Goal: Task Accomplishment & Management: Complete application form

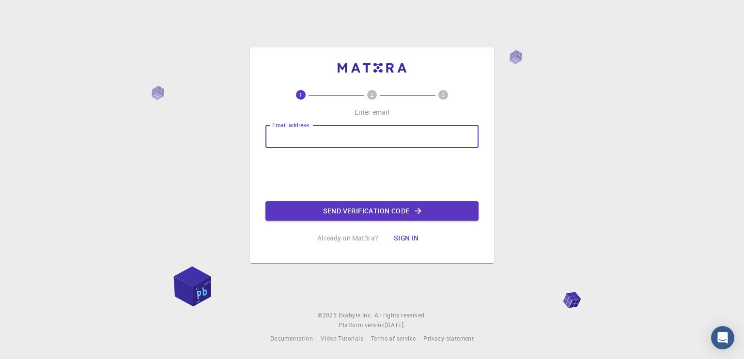
click at [402, 127] on input "Email address" at bounding box center [371, 136] width 213 height 23
type input "[EMAIL_ADDRESS][DOMAIN_NAME]"
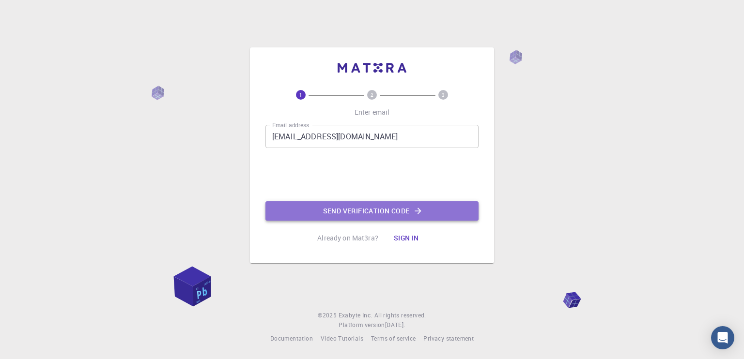
click at [354, 209] on button "Send verification code" at bounding box center [371, 210] width 213 height 19
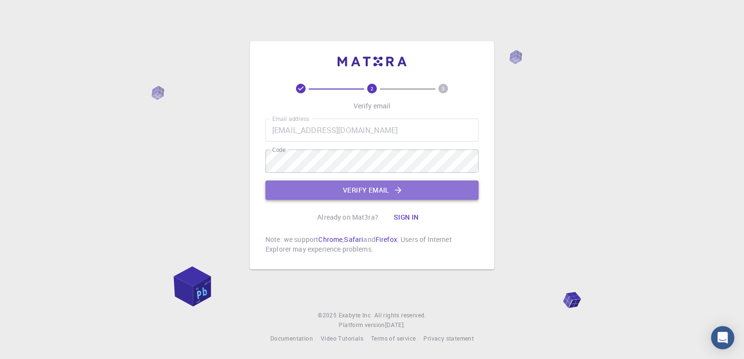
click at [382, 196] on button "Verify email" at bounding box center [371, 190] width 213 height 19
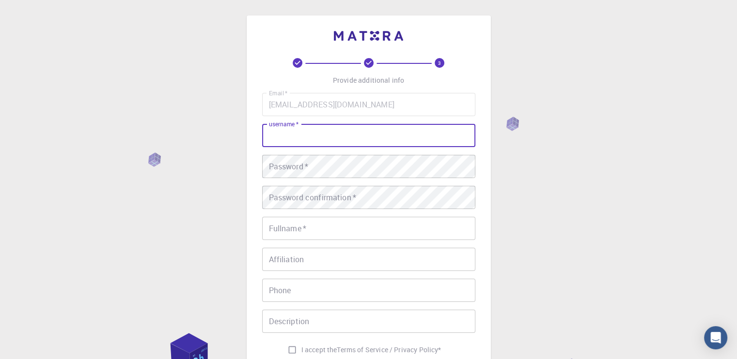
click at [346, 131] on input "username   *" at bounding box center [368, 135] width 213 height 23
type input "[PERSON_NAME] [PERSON_NAME]"
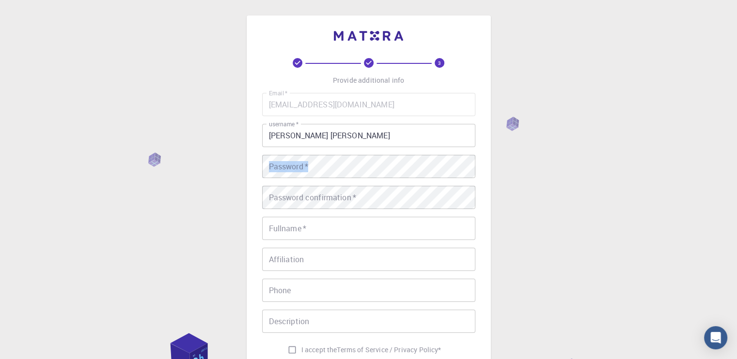
click at [338, 160] on div "Email   * shreyashshobhit07@gmail.com Email   * username   * Shreyas Shobhit Gu…" at bounding box center [368, 226] width 213 height 266
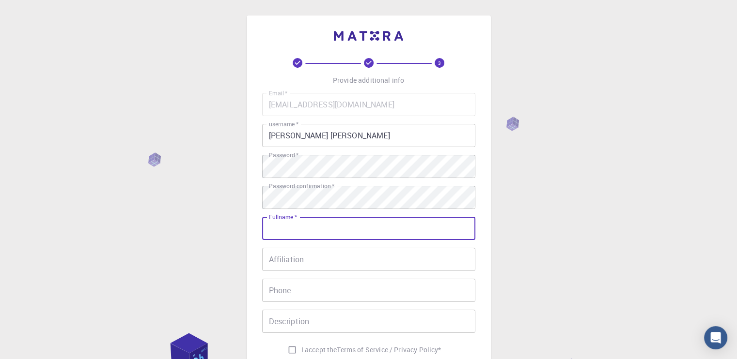
click at [324, 224] on input "Fullname   *" at bounding box center [368, 228] width 213 height 23
type input "shreyas shobhit gupta"
type input "08127941983"
click at [273, 228] on input "shreyas shobhit gupta" at bounding box center [368, 228] width 213 height 23
click at [300, 228] on input "Shreyas shobhit gupta" at bounding box center [368, 228] width 213 height 23
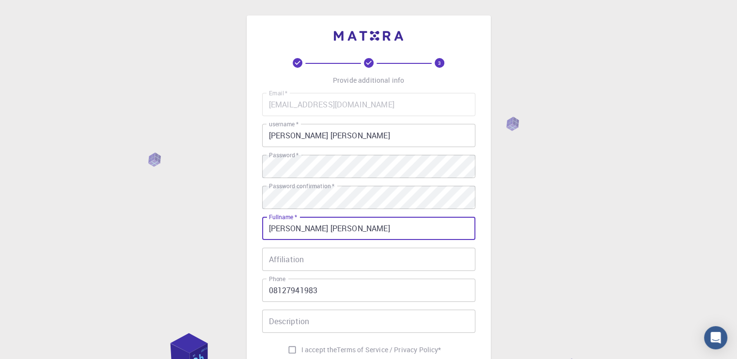
type input "[PERSON_NAME] [PERSON_NAME]"
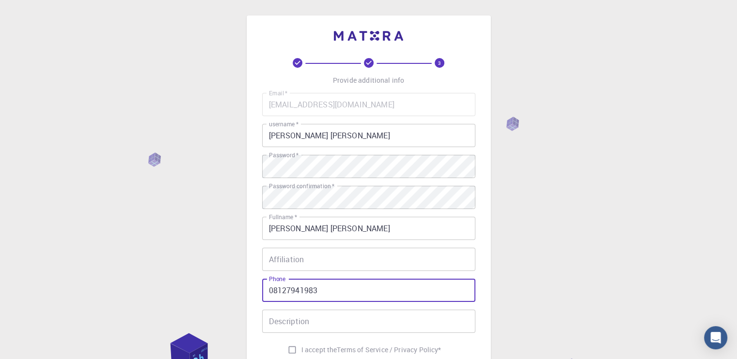
click at [269, 294] on input "08127941983" at bounding box center [368, 290] width 213 height 23
type input "8127941983"
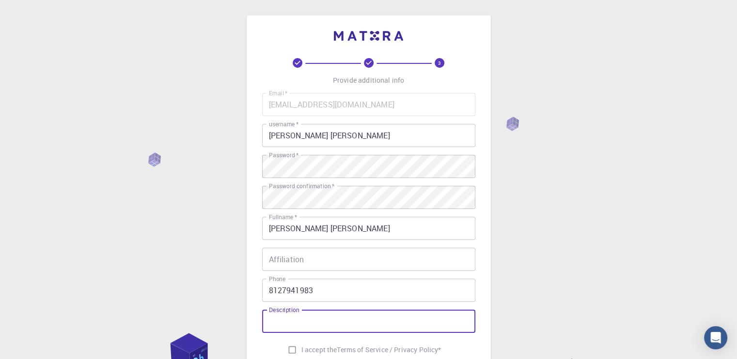
click at [293, 328] on input "Description" at bounding box center [368, 321] width 213 height 23
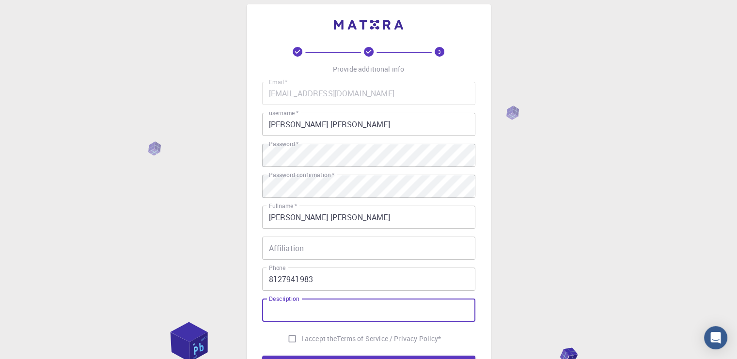
scroll to position [12, 0]
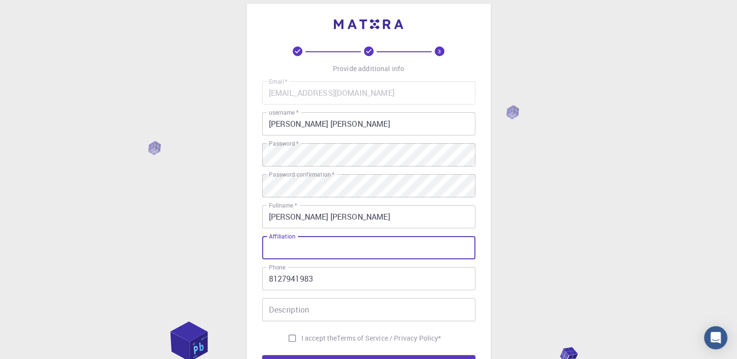
click at [300, 255] on input "Affiliation" at bounding box center [368, 247] width 213 height 23
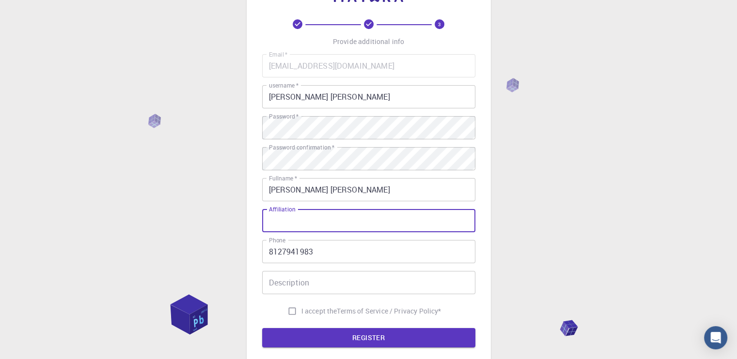
scroll to position [49, 0]
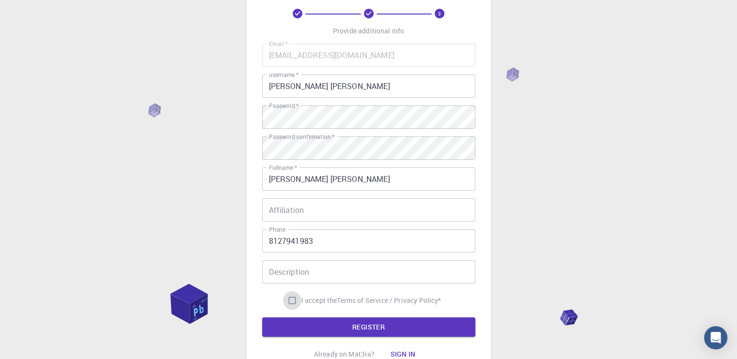
click at [292, 303] on input "I accept the Terms of Service / Privacy Policy *" at bounding box center [292, 301] width 18 height 18
checkbox input "true"
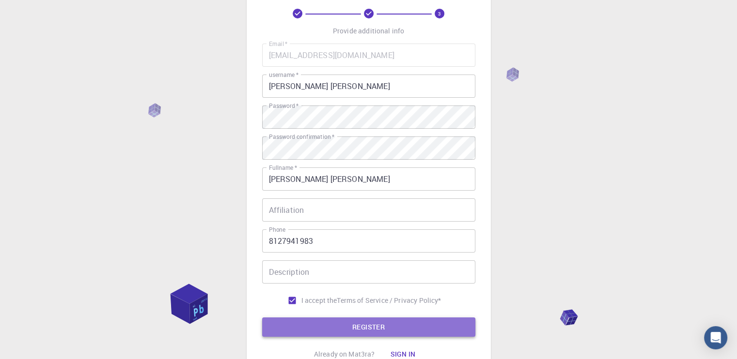
click at [343, 321] on button "REGISTER" at bounding box center [368, 327] width 213 height 19
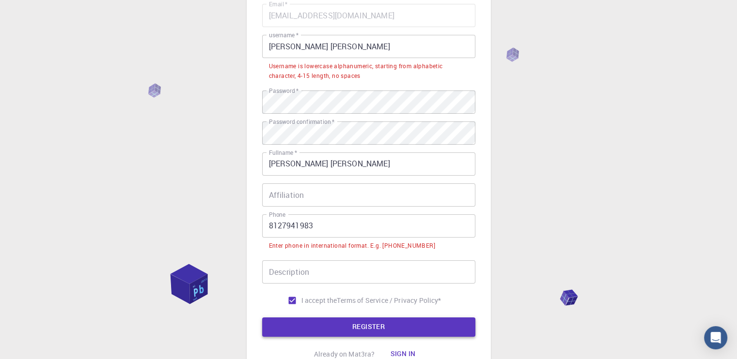
scroll to position [90, 0]
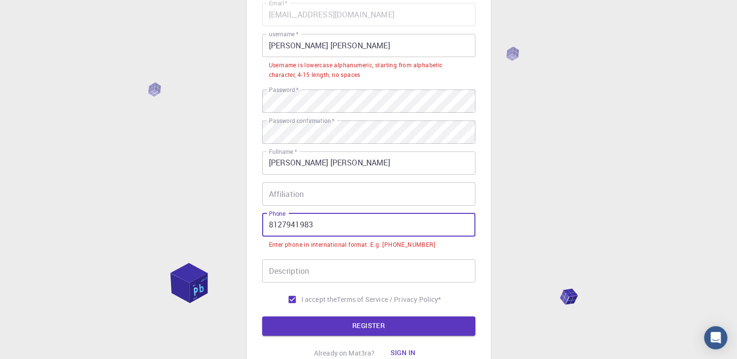
click at [269, 225] on input "8127941983" at bounding box center [368, 225] width 213 height 23
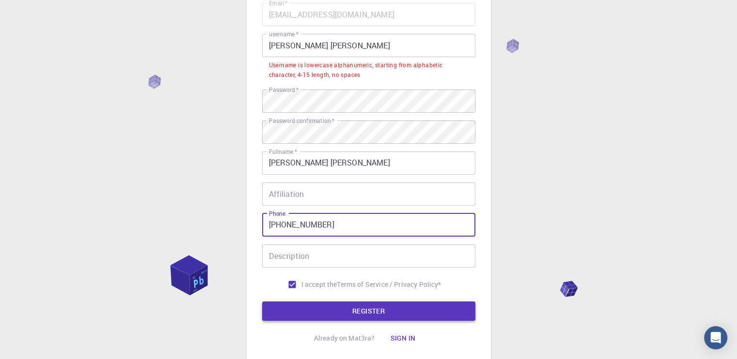
type input "+918127941983"
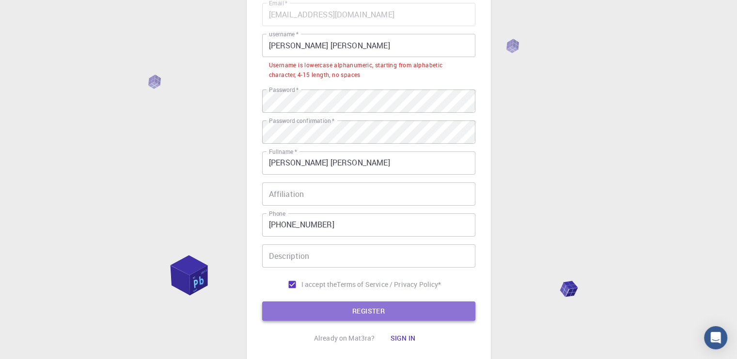
click at [316, 307] on button "REGISTER" at bounding box center [368, 311] width 213 height 19
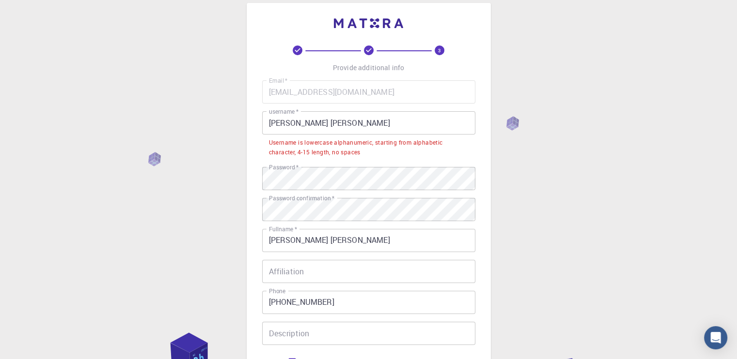
scroll to position [0, 0]
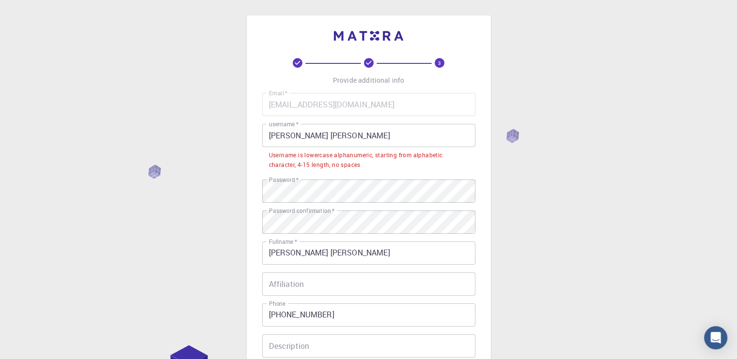
click at [365, 138] on input "[PERSON_NAME] [PERSON_NAME]" at bounding box center [368, 135] width 213 height 23
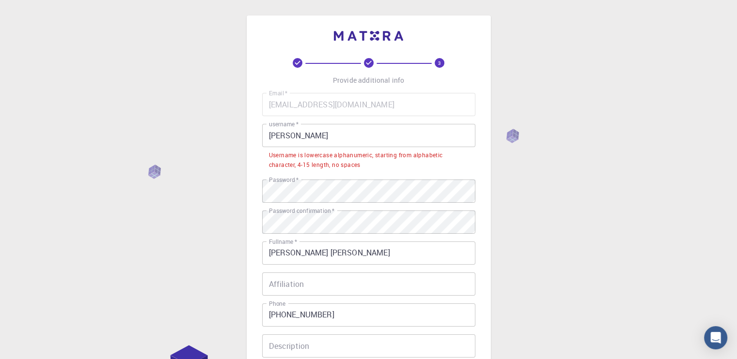
click at [508, 189] on div "3 Provide additional info Email   * shreyashshobhit07@gmail.com Email   * usern…" at bounding box center [368, 259] width 737 height 518
click at [303, 135] on input "Shreyas Shobhit" at bounding box center [368, 135] width 213 height 23
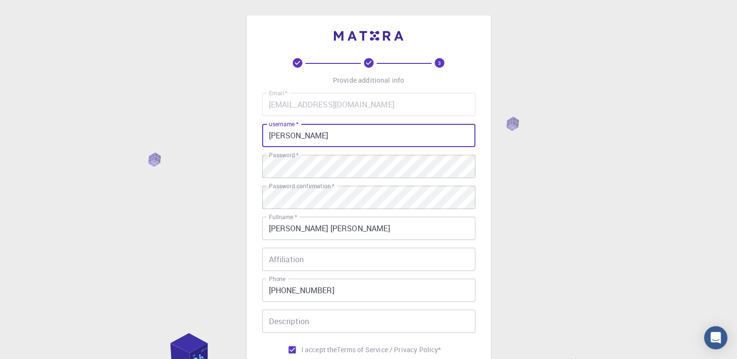
click at [272, 138] on input "Shreyas shobhit" at bounding box center [368, 135] width 213 height 23
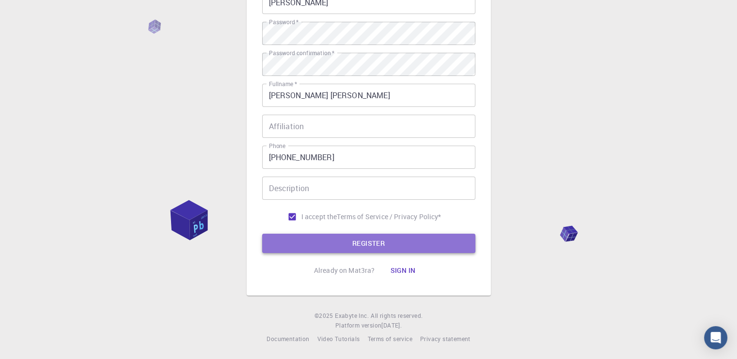
click at [335, 242] on button "REGISTER" at bounding box center [368, 243] width 213 height 19
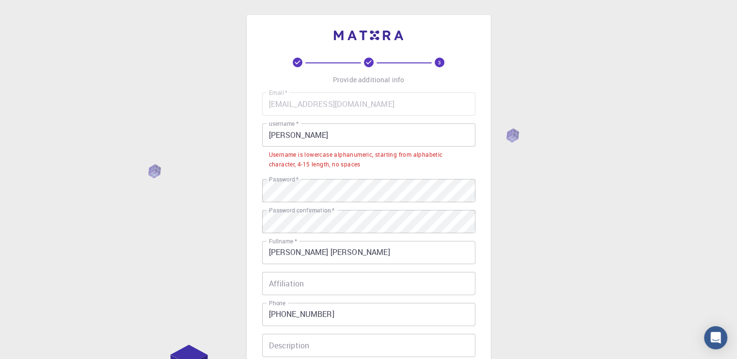
scroll to position [0, 0]
click at [298, 139] on input "shreyas shobhit" at bounding box center [368, 135] width 213 height 23
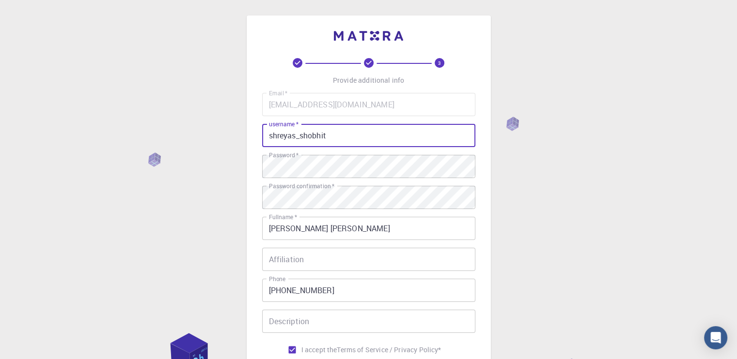
scroll to position [133, 0]
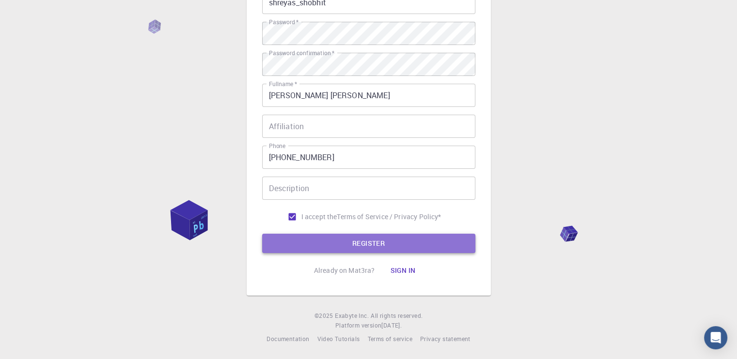
click at [331, 242] on button "REGISTER" at bounding box center [368, 243] width 213 height 19
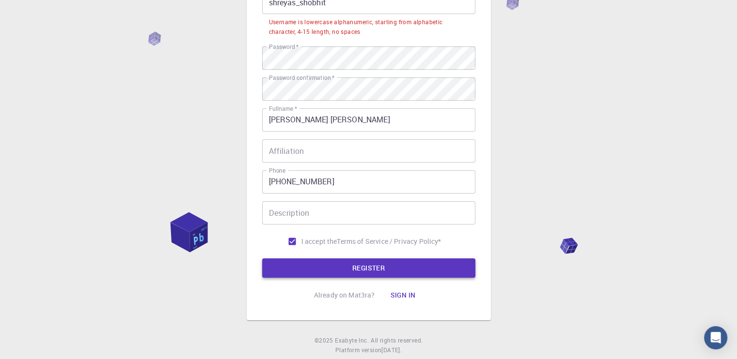
scroll to position [0, 0]
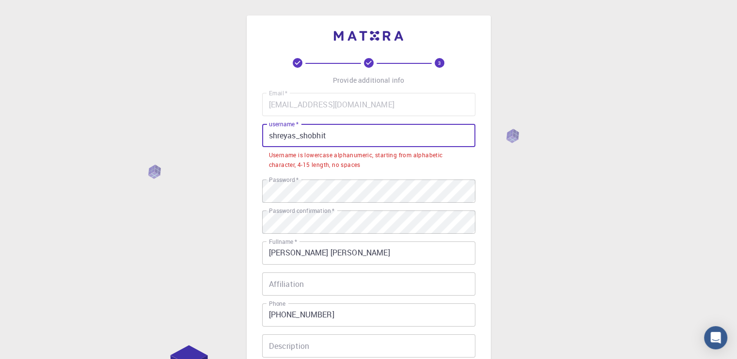
click at [295, 136] on input "shreyas_shobhit" at bounding box center [368, 135] width 213 height 23
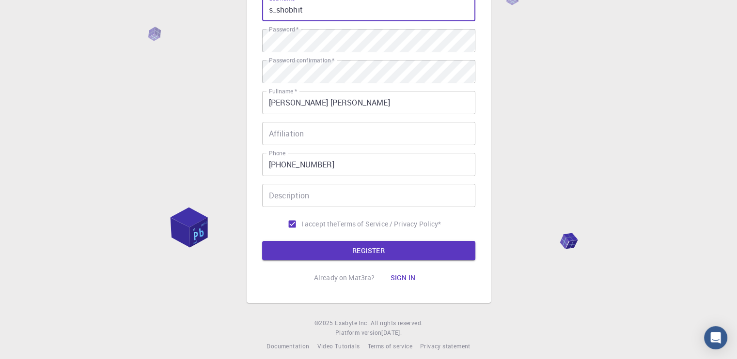
scroll to position [133, 0]
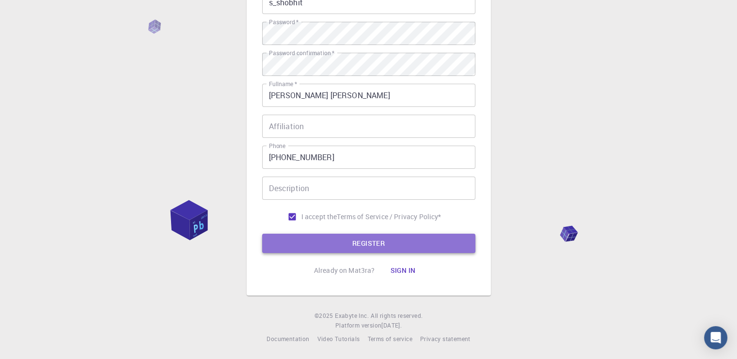
click at [326, 240] on button "REGISTER" at bounding box center [368, 243] width 213 height 19
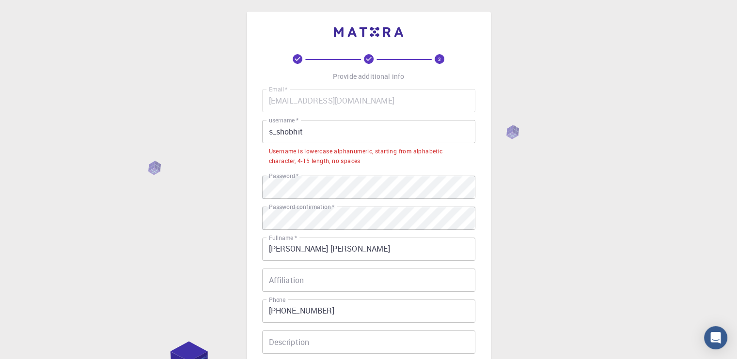
scroll to position [0, 0]
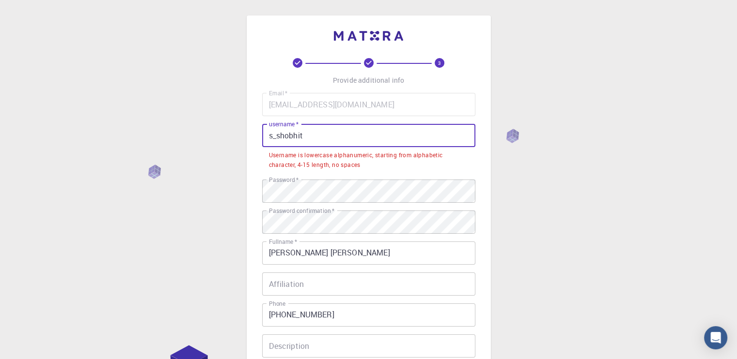
click at [270, 133] on input "s_shobhit" at bounding box center [368, 135] width 213 height 23
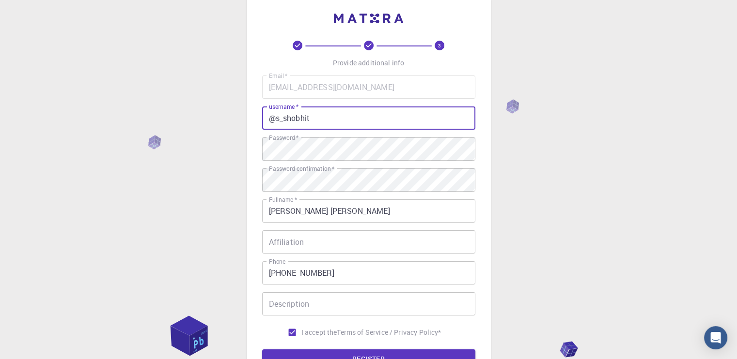
scroll to position [133, 0]
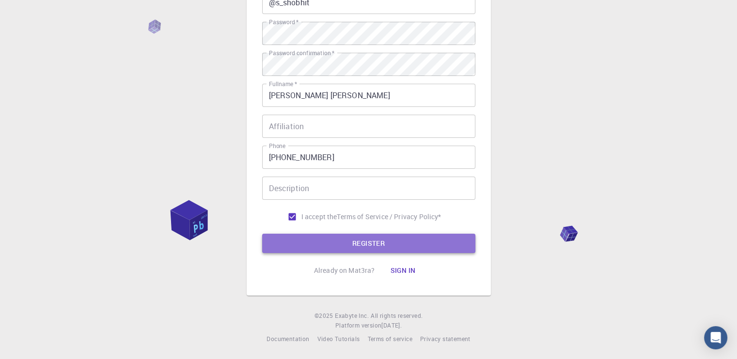
click at [359, 240] on button "REGISTER" at bounding box center [368, 243] width 213 height 19
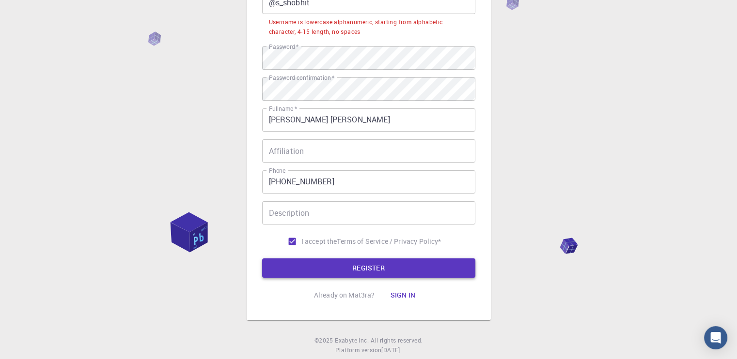
scroll to position [0, 0]
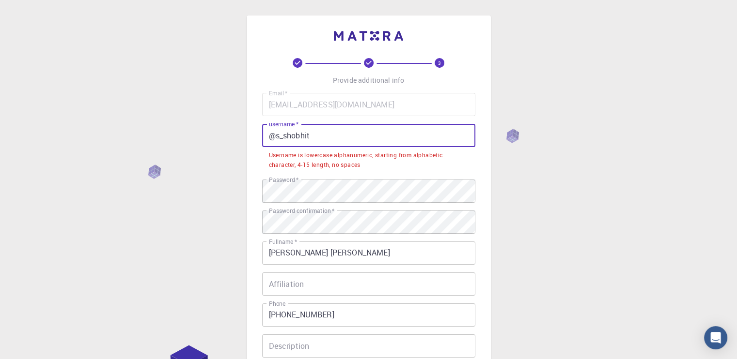
click at [285, 138] on input "@s_shobhit" at bounding box center [368, 135] width 213 height 23
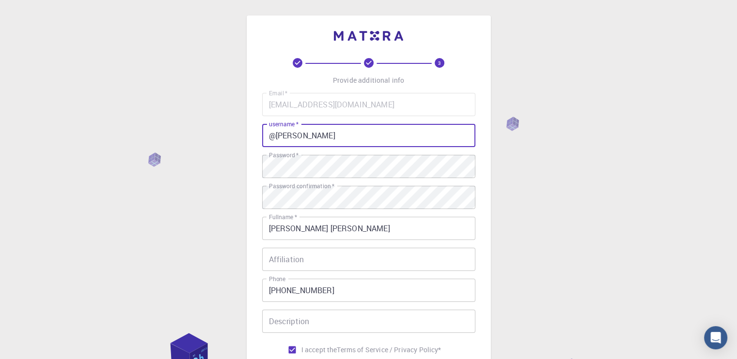
drag, startPoint x: 306, startPoint y: 138, endPoint x: 277, endPoint y: 131, distance: 29.8
click at [277, 131] on input "@shobhit" at bounding box center [368, 135] width 213 height 23
click at [276, 137] on input "@shreyas" at bounding box center [368, 135] width 213 height 23
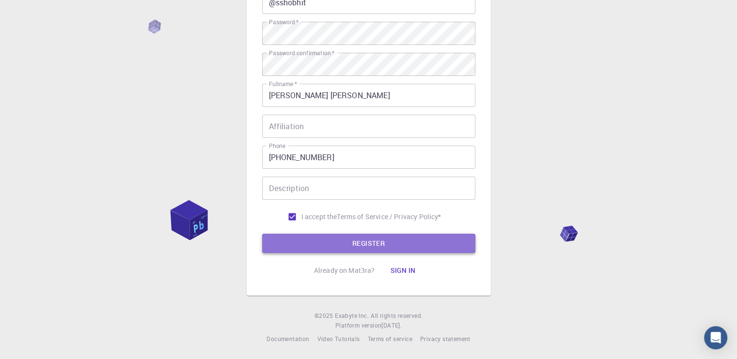
click at [315, 241] on button "REGISTER" at bounding box center [368, 243] width 213 height 19
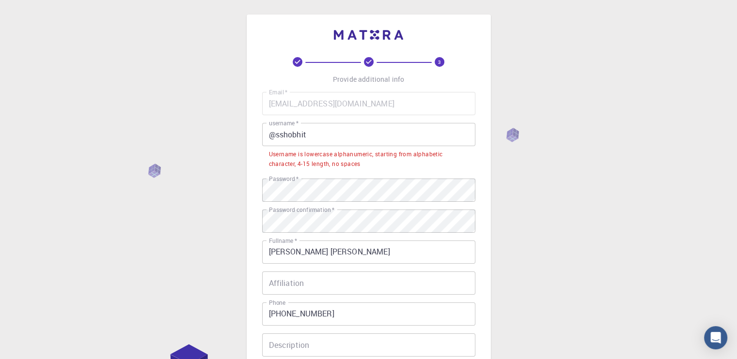
scroll to position [0, 0]
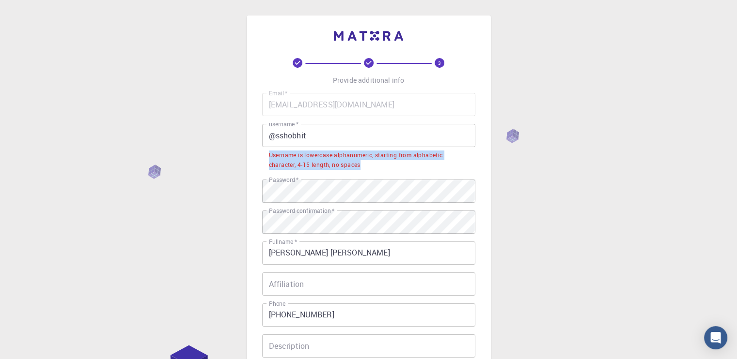
drag, startPoint x: 268, startPoint y: 156, endPoint x: 362, endPoint y: 168, distance: 95.2
click at [362, 168] on li "Username is lowercase alphanumeric, starting from alphabetic character, 4-15 le…" at bounding box center [368, 159] width 213 height 25
copy div "Username is lowercase alphanumeric, starting from alphabetic character, 4-15 le…"
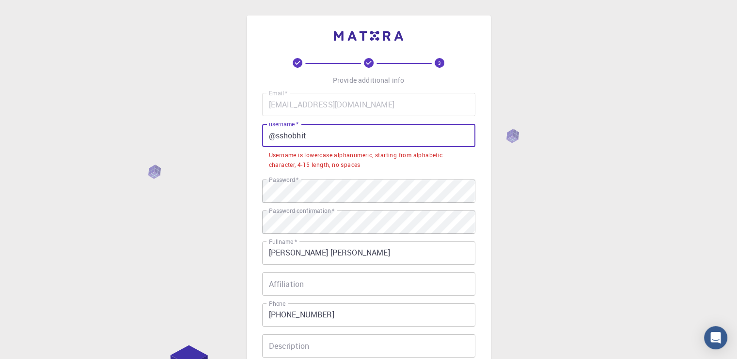
click at [362, 134] on input "@sshobhit" at bounding box center [368, 135] width 213 height 23
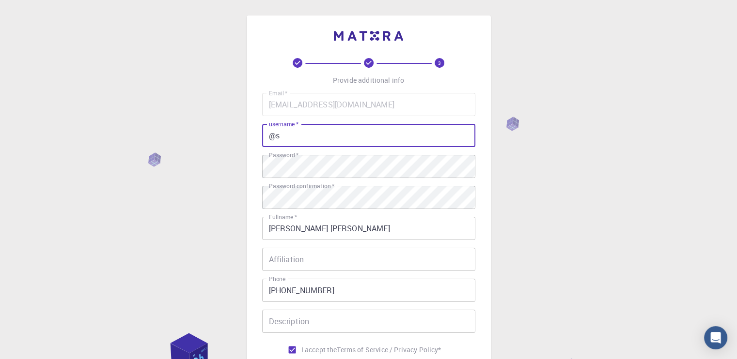
type input "@"
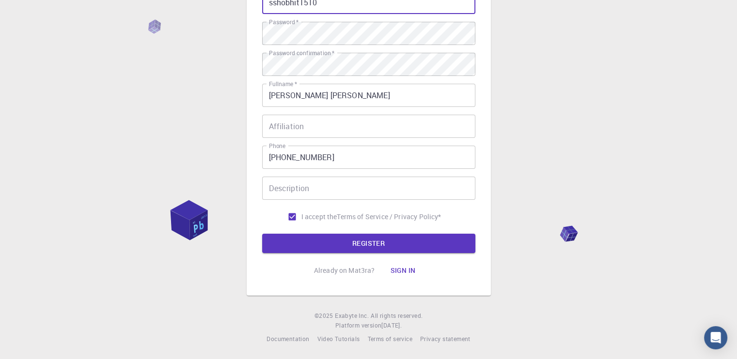
scroll to position [133, 0]
type input "sshobhit1510"
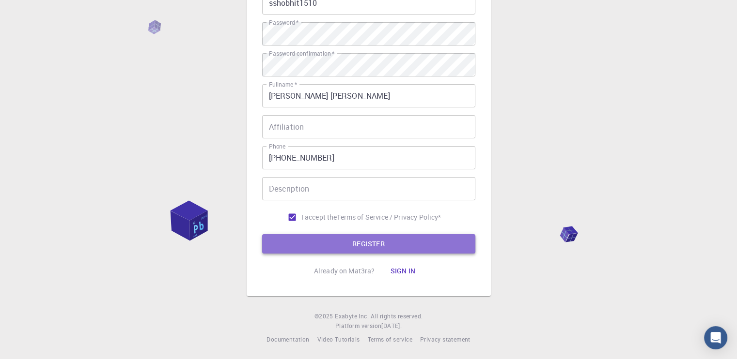
click at [361, 243] on button "REGISTER" at bounding box center [368, 243] width 213 height 19
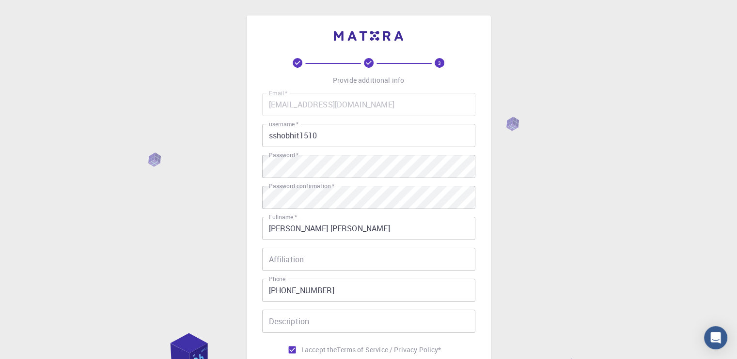
scroll to position [133, 0]
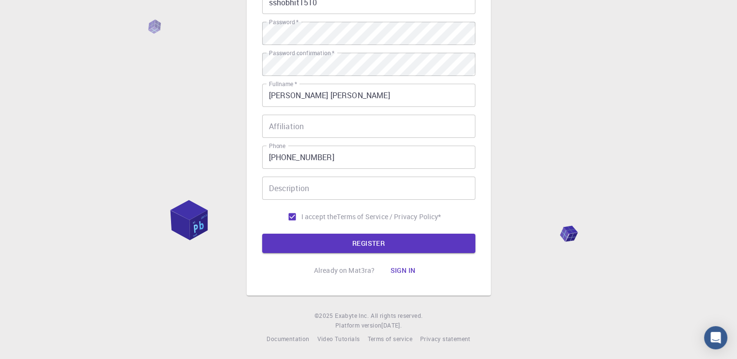
click at [567, 169] on div "3 Provide additional info Email   * shreyashshobhit07@gmail.com Email   * usern…" at bounding box center [368, 113] width 737 height 493
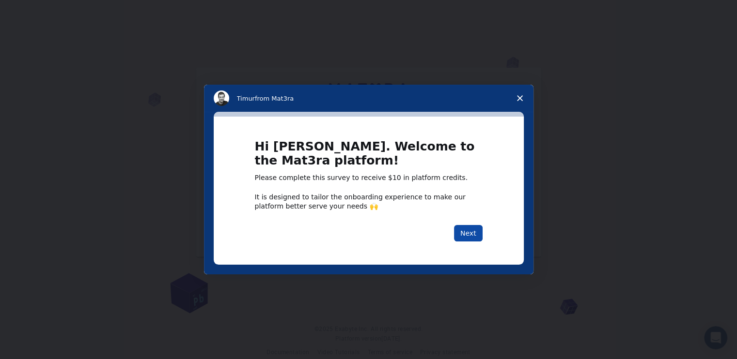
click at [473, 233] on button "Next" at bounding box center [468, 233] width 29 height 16
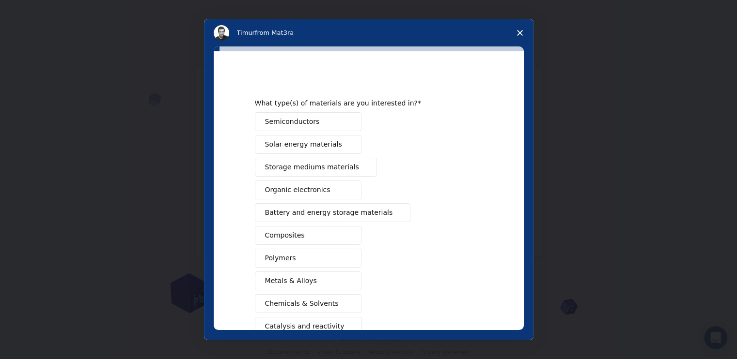
click at [338, 115] on button "Semiconductors" at bounding box center [308, 121] width 107 height 19
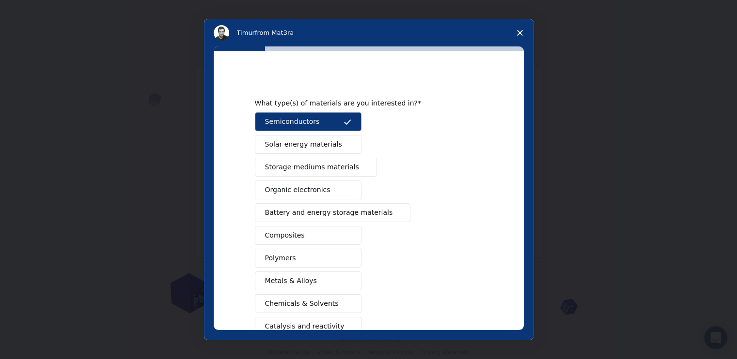
click at [338, 169] on span "Storage mediums materials" at bounding box center [312, 167] width 94 height 10
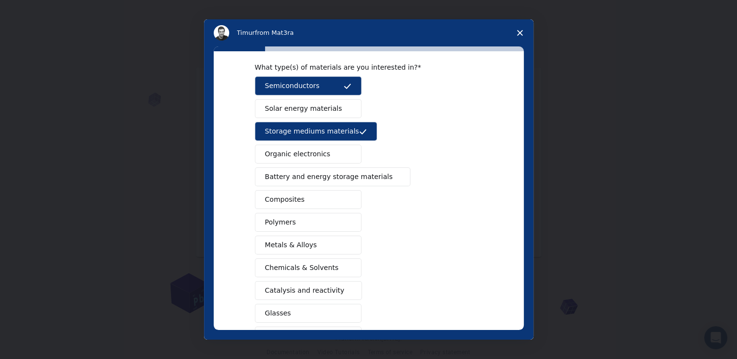
scroll to position [36, 0]
click at [332, 218] on button "Polymers" at bounding box center [308, 222] width 107 height 19
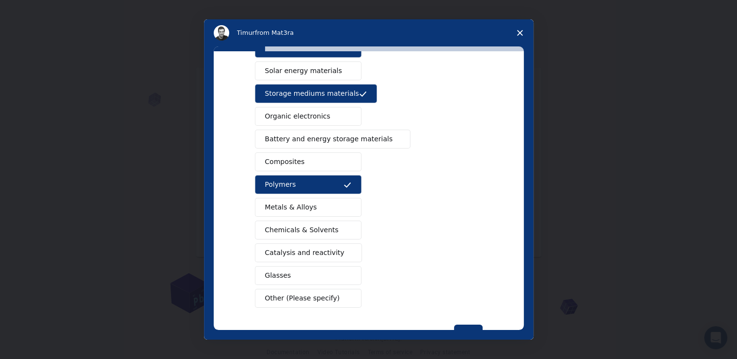
scroll to position [0, 0]
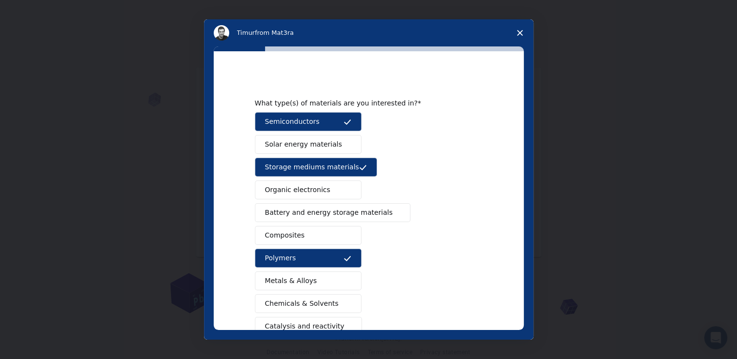
click at [323, 217] on button "Battery and energy storage materials" at bounding box center [333, 212] width 156 height 19
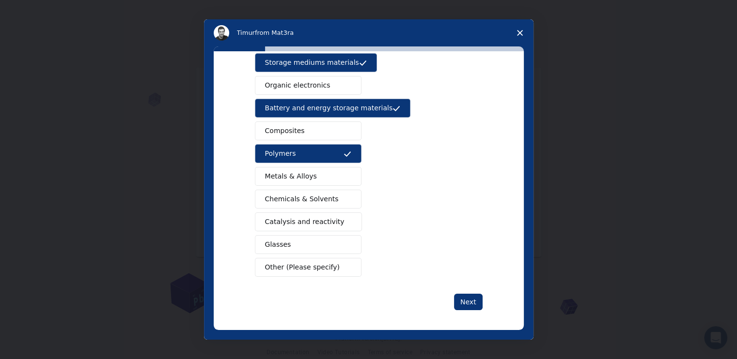
scroll to position [105, 0]
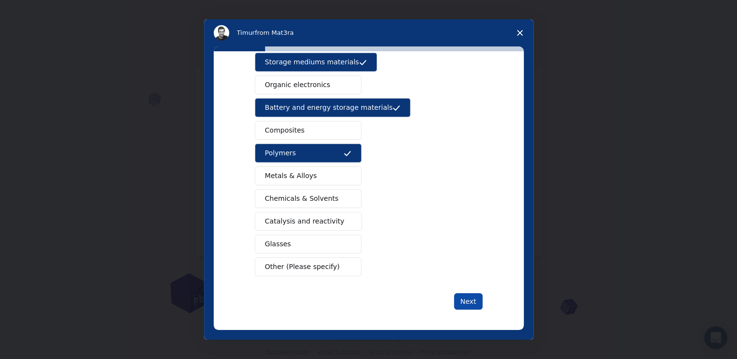
click at [465, 301] on button "Next" at bounding box center [468, 302] width 29 height 16
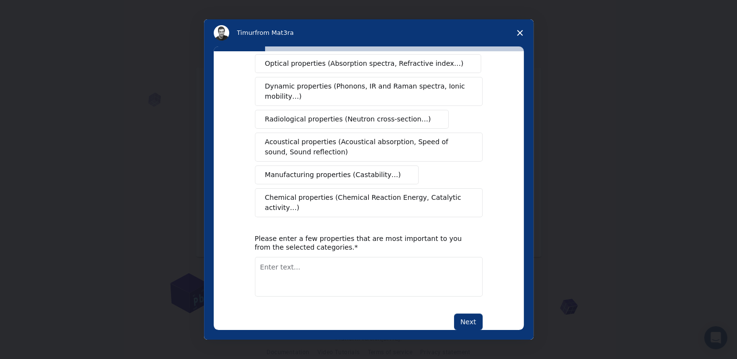
scroll to position [0, 0]
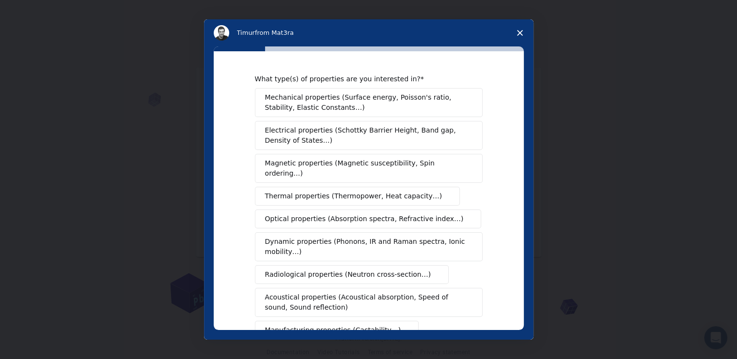
click at [442, 193] on span "Intercom messenger" at bounding box center [446, 197] width 8 height 8
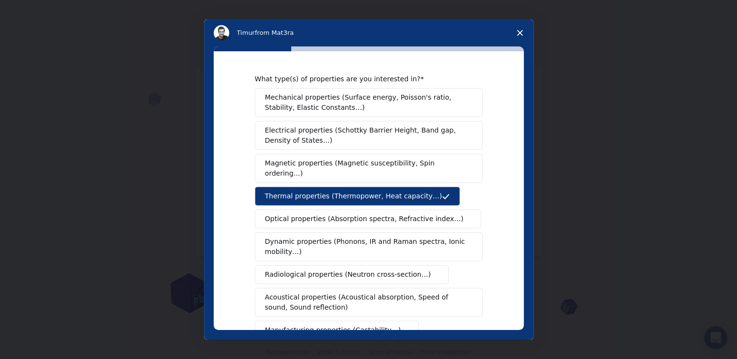
click at [387, 132] on span "Electrical properties (Schottky Barrier Height, Band gap, Density of States…)" at bounding box center [365, 135] width 201 height 20
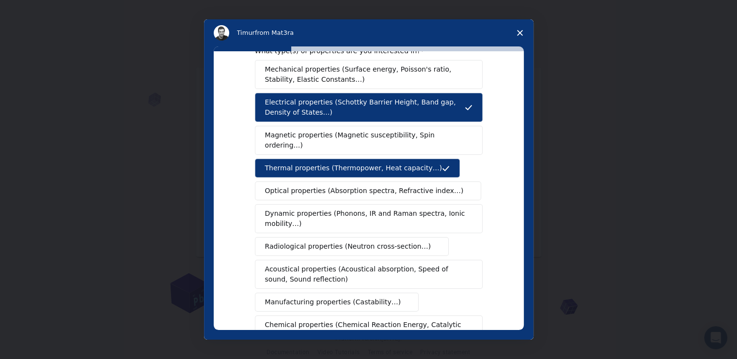
scroll to position [29, 0]
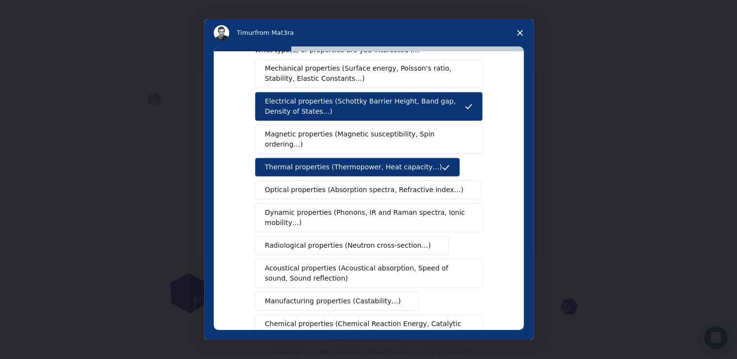
click at [362, 208] on span "Dynamic properties (Phonons, IR and Raman spectra, Ionic mobility…)" at bounding box center [365, 218] width 201 height 20
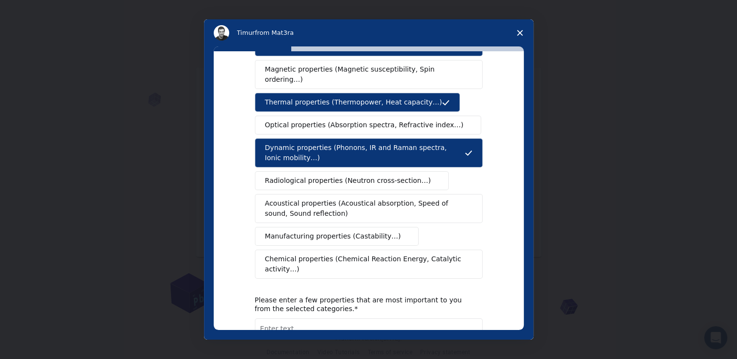
scroll to position [94, 0]
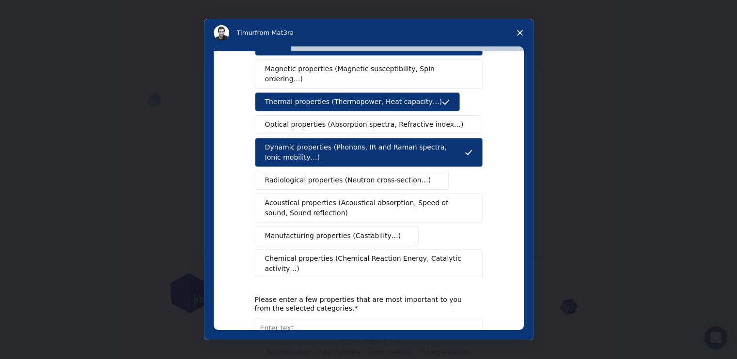
click at [340, 254] on span "Chemical properties (Chemical Reaction Energy, Catalytic activity…)" at bounding box center [365, 264] width 201 height 20
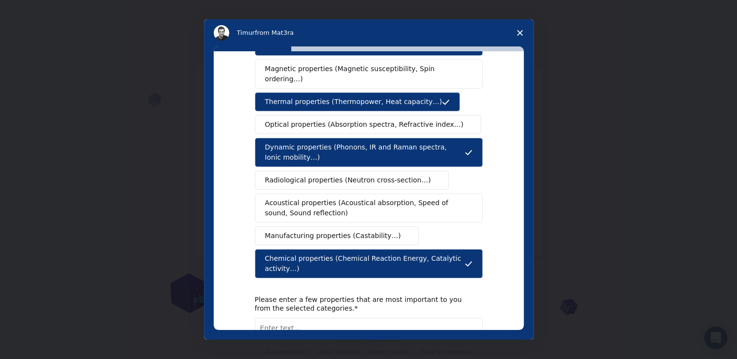
scroll to position [155, 0]
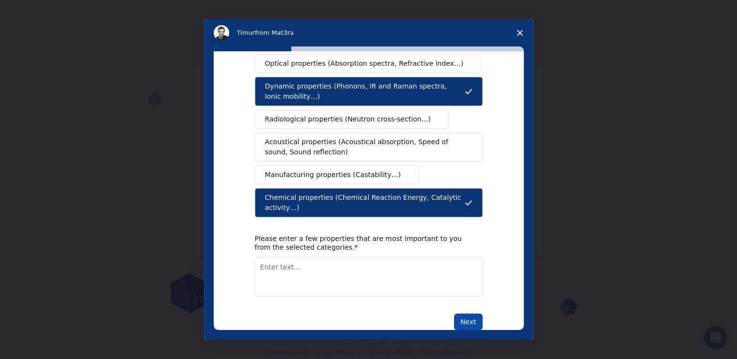
click at [468, 314] on button "Next" at bounding box center [468, 322] width 29 height 16
click at [297, 257] on textarea "Enter text..." at bounding box center [369, 277] width 228 height 40
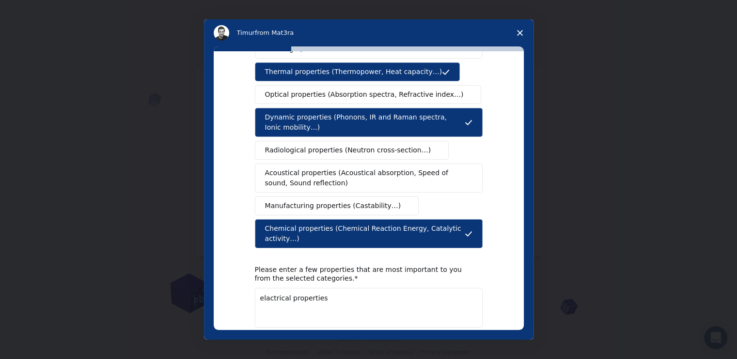
scroll to position [125, 0]
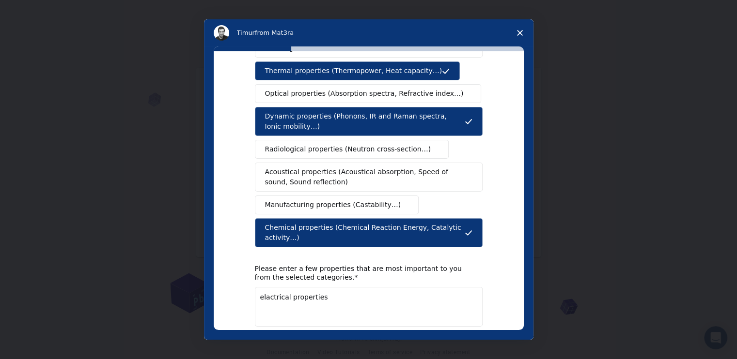
type textarea "elactrical properties"
click at [469, 229] on icon "Intercom messenger" at bounding box center [468, 233] width 8 height 8
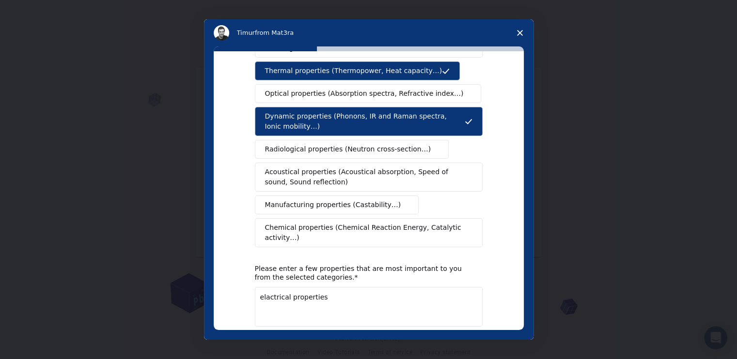
click at [469, 229] on span "Intercom messenger" at bounding box center [468, 233] width 7 height 8
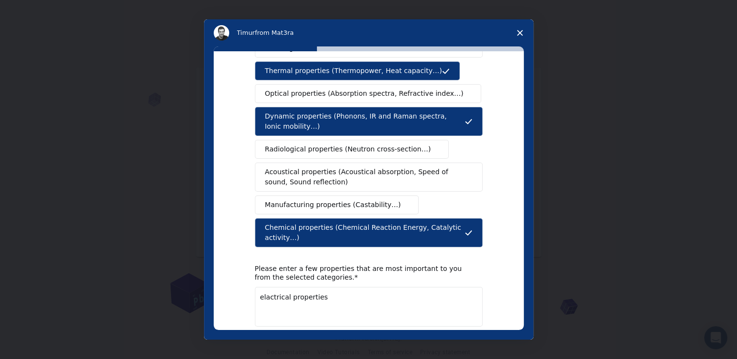
click at [464, 344] on button "Next" at bounding box center [468, 352] width 29 height 16
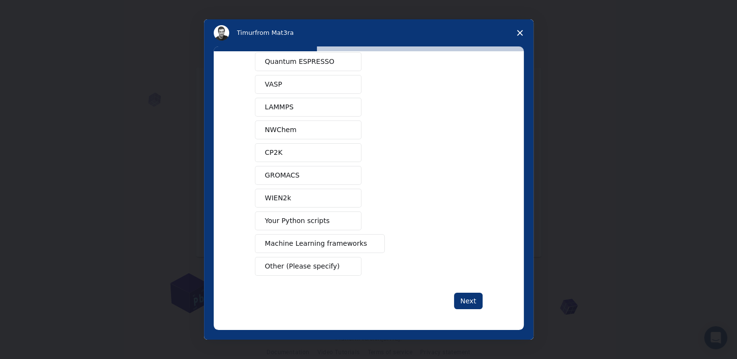
scroll to position [0, 0]
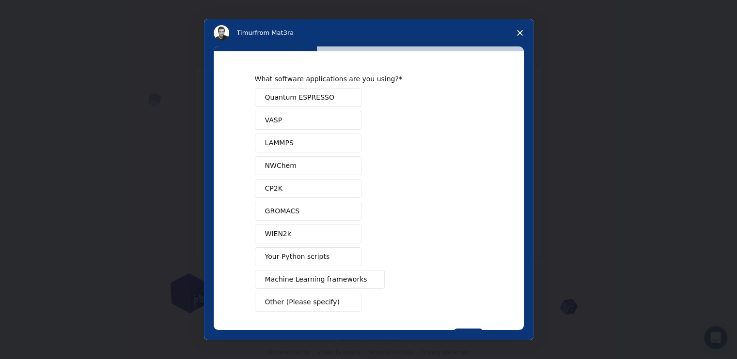
click at [327, 116] on button "VASP" at bounding box center [308, 120] width 107 height 19
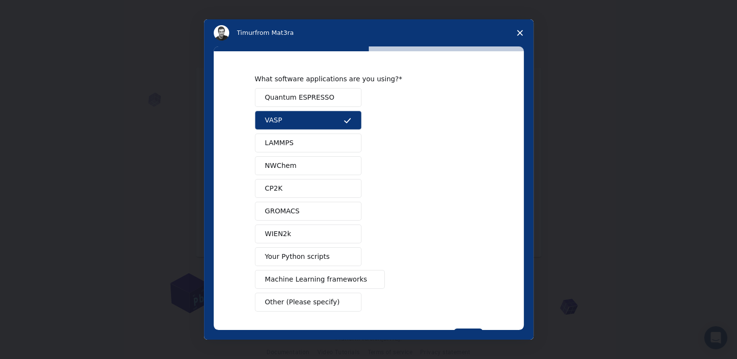
click at [320, 94] on span "Quantum ESPRESSO" at bounding box center [299, 98] width 69 height 10
click at [317, 230] on button "WIEN2k" at bounding box center [308, 234] width 107 height 19
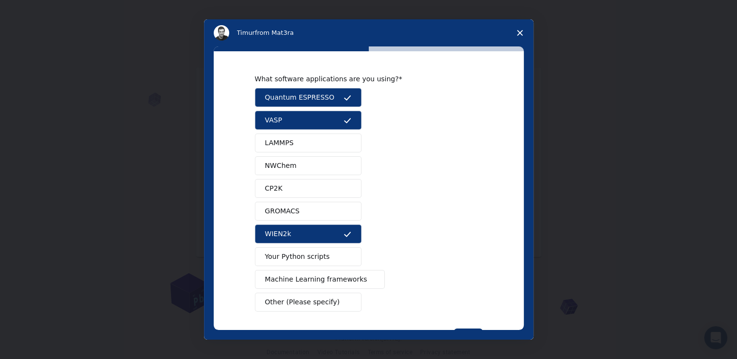
scroll to position [36, 0]
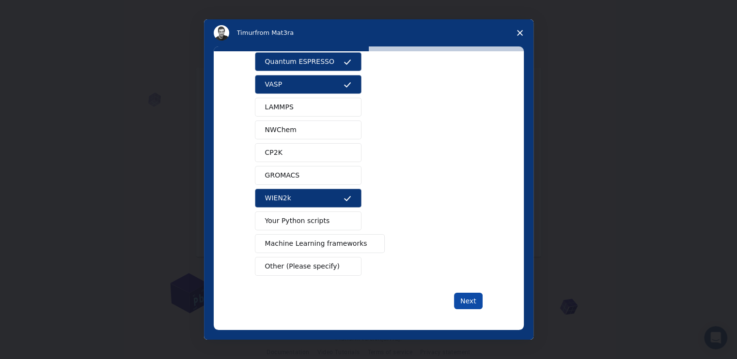
click at [463, 299] on button "Next" at bounding box center [468, 301] width 29 height 16
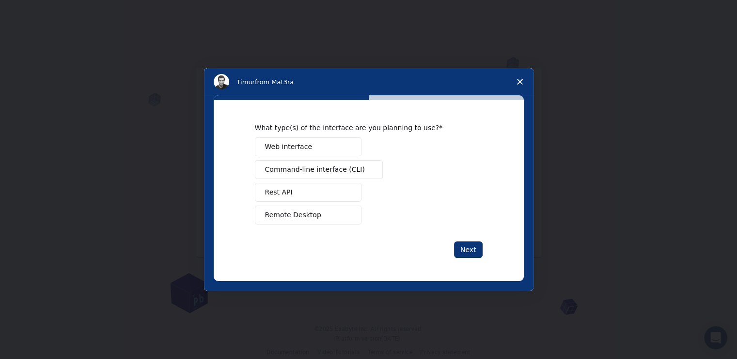
click at [324, 143] on button "Web interface" at bounding box center [308, 147] width 107 height 19
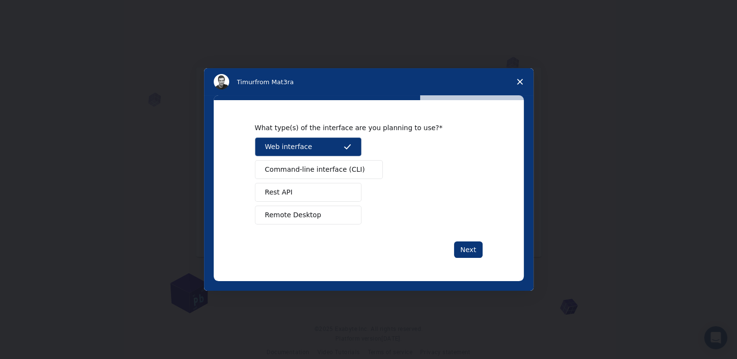
click at [333, 168] on span "Command-line interface (CLI)" at bounding box center [315, 170] width 100 height 10
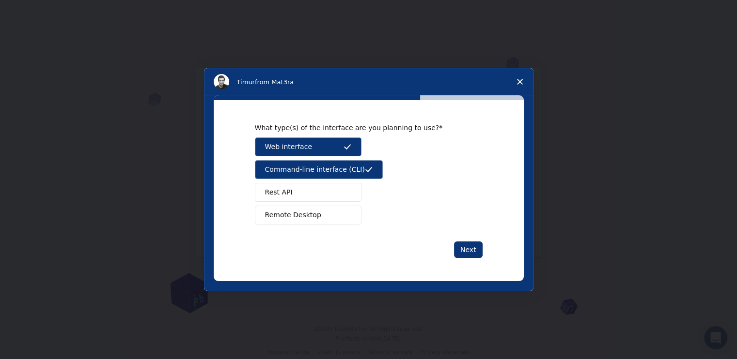
click at [333, 184] on button "Rest API" at bounding box center [308, 192] width 107 height 19
click at [335, 205] on div "Web interface Command-line interface (CLI) Rest API Remote Desktop" at bounding box center [369, 181] width 228 height 87
click at [335, 215] on button "Remote Desktop" at bounding box center [308, 215] width 107 height 19
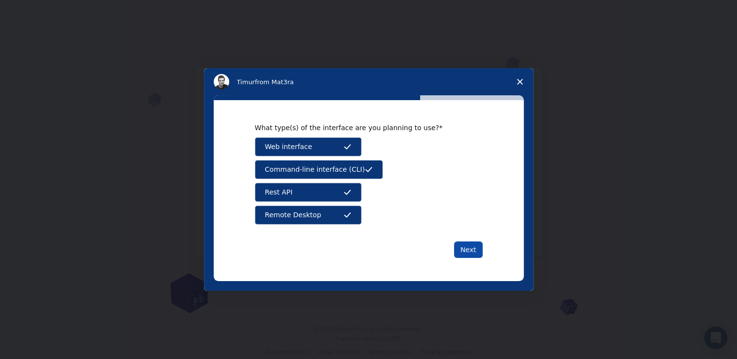
click at [460, 244] on button "Next" at bounding box center [468, 250] width 29 height 16
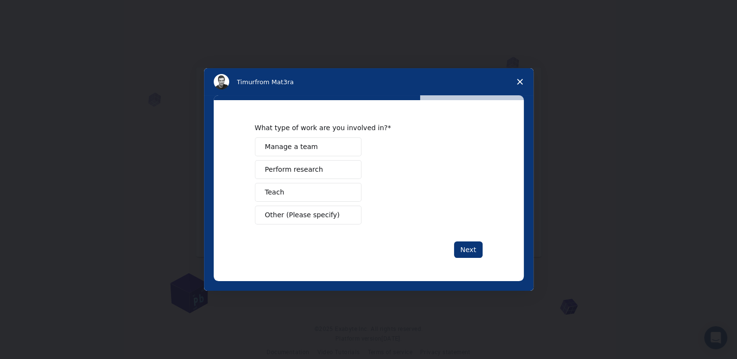
click at [292, 174] on span "Perform research" at bounding box center [294, 170] width 58 height 10
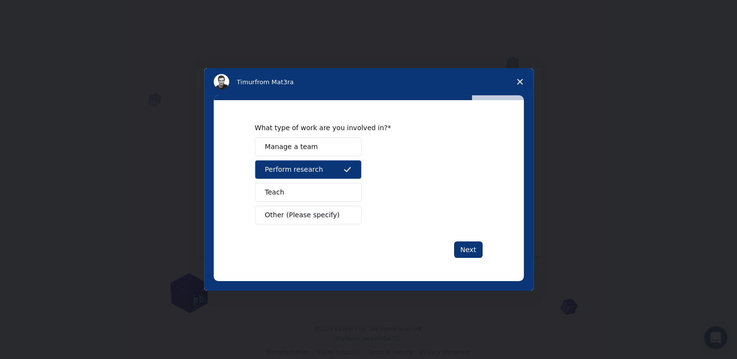
click at [311, 218] on span "Other (Please specify)" at bounding box center [302, 215] width 75 height 10
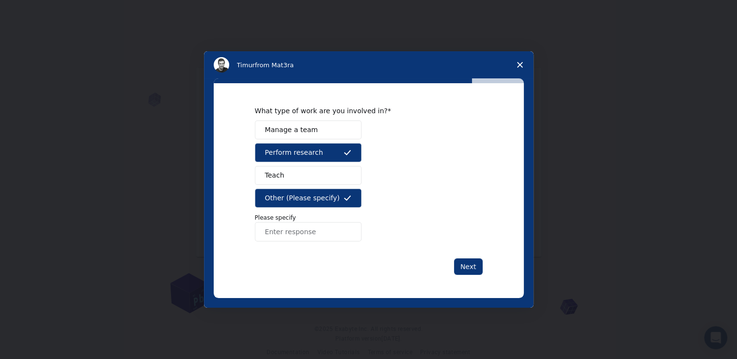
click at [341, 238] on input "Enter response" at bounding box center [308, 231] width 107 height 19
click at [341, 238] on input "RES" at bounding box center [308, 231] width 107 height 19
type input "RESEARCH"
click at [463, 263] on button "Next" at bounding box center [468, 267] width 29 height 16
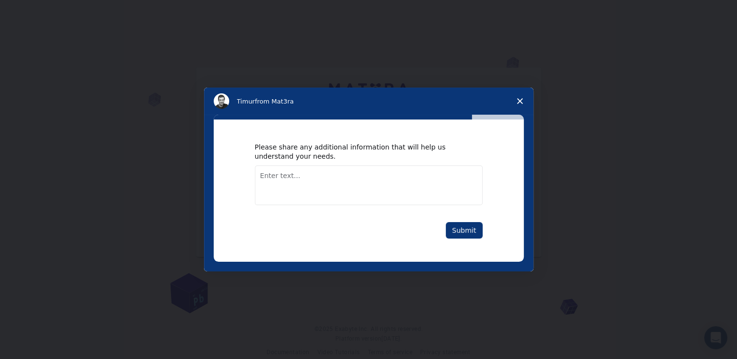
click at [389, 171] on textarea "Enter text..." at bounding box center [369, 186] width 228 height 40
click at [467, 237] on button "Submit" at bounding box center [464, 230] width 37 height 16
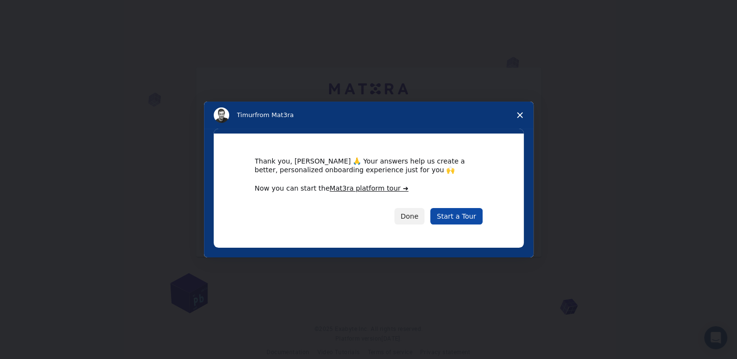
click at [446, 216] on link "Start a Tour" at bounding box center [456, 216] width 52 height 16
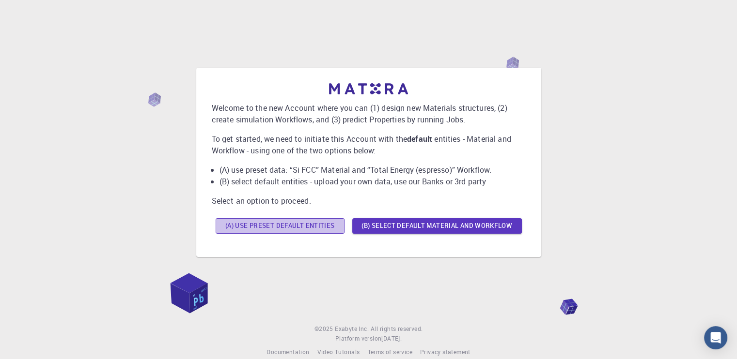
click at [327, 222] on button "(A) Use preset default entities" at bounding box center [280, 225] width 129 height 15
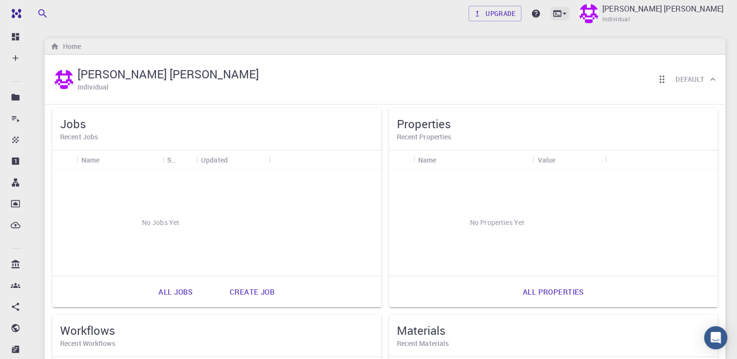
click at [562, 15] on icon at bounding box center [557, 14] width 10 height 10
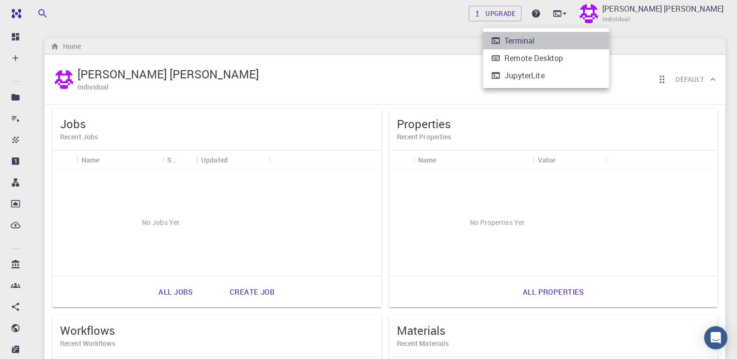
click at [568, 39] on li "Terminal" at bounding box center [546, 40] width 126 height 17
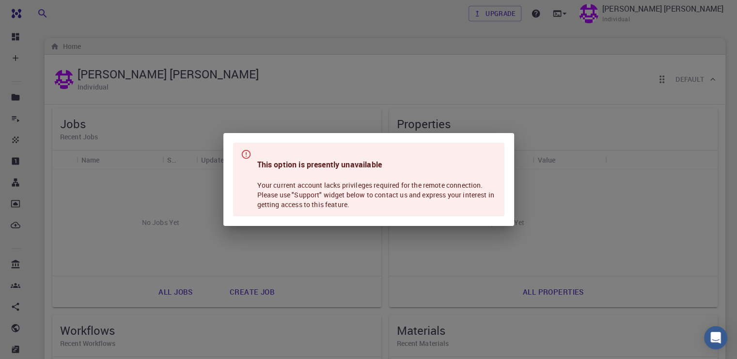
click at [418, 144] on div "This option is presently unavailable Your current account lacks privileges requ…" at bounding box center [368, 180] width 271 height 74
click at [465, 62] on div "This option is presently unavailable Your current account lacks privileges requ…" at bounding box center [368, 179] width 737 height 359
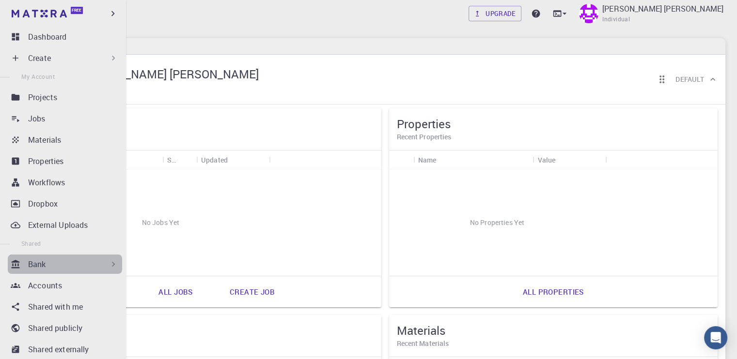
click at [85, 269] on div "Bank" at bounding box center [73, 265] width 90 height 12
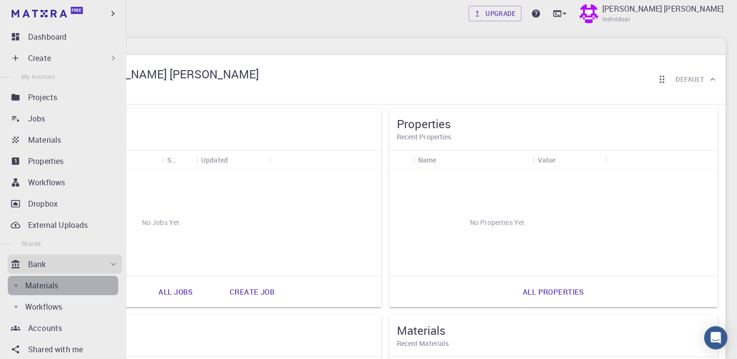
click at [69, 284] on div "Materials" at bounding box center [71, 286] width 93 height 12
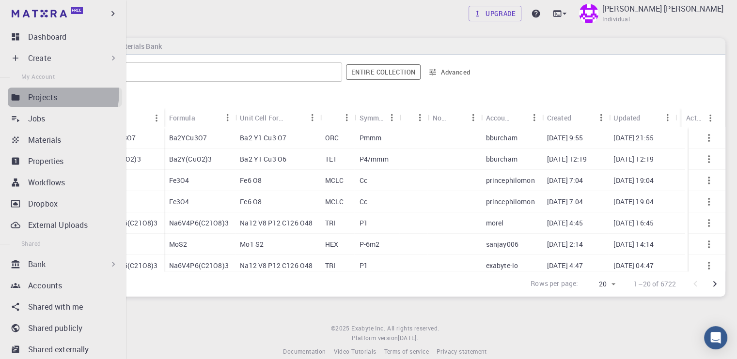
click at [47, 93] on p "Projects" at bounding box center [42, 98] width 29 height 12
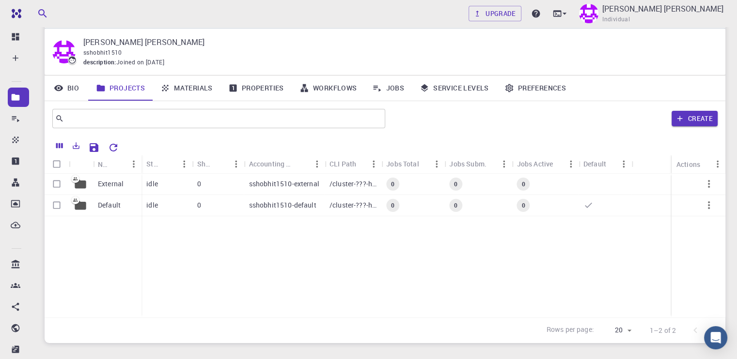
scroll to position [25, 0]
